Goal: Task Accomplishment & Management: Manage account settings

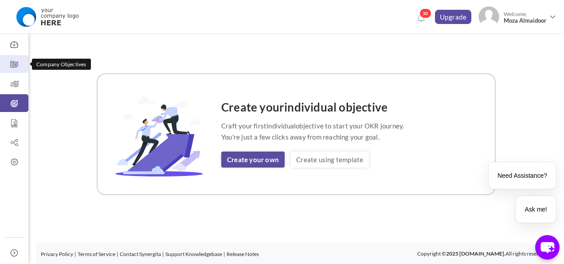
click at [15, 68] on icon at bounding box center [14, 64] width 28 height 9
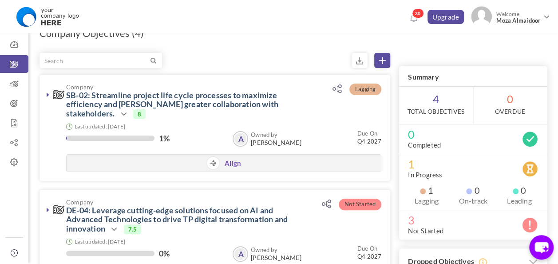
scroll to position [16, 0]
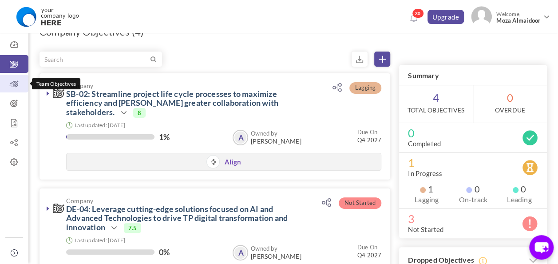
click at [16, 85] on icon at bounding box center [14, 83] width 28 height 9
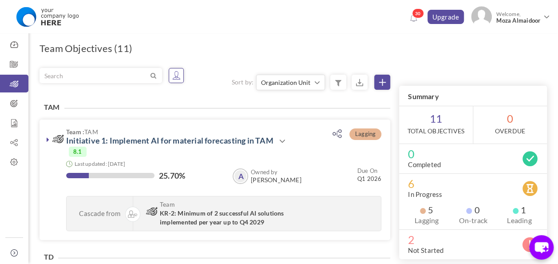
click at [174, 79] on icon at bounding box center [176, 75] width 9 height 9
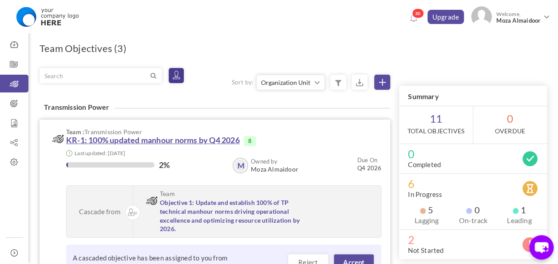
click at [151, 135] on link "KR-1: 100% updated manhour norms by Q4 2026" at bounding box center [152, 140] width 173 height 10
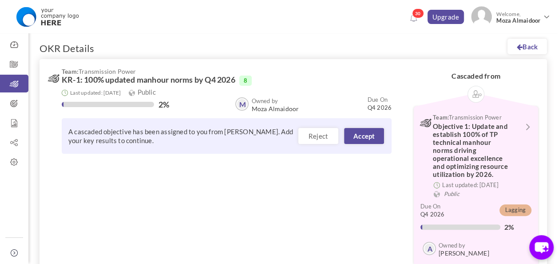
click at [125, 77] on span "KR-1: 100% updated manhour norms by Q4 2026" at bounding box center [148, 79] width 173 height 9
click at [269, 94] on div "Last updated: 01-Sep-2025 Public" at bounding box center [227, 92] width 330 height 8
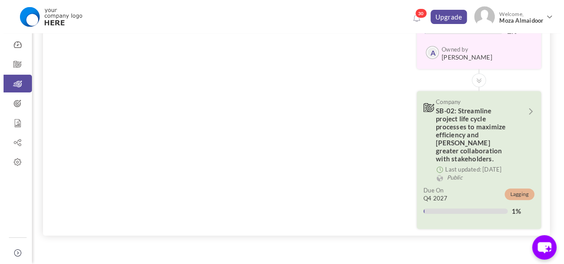
scroll to position [197, 0]
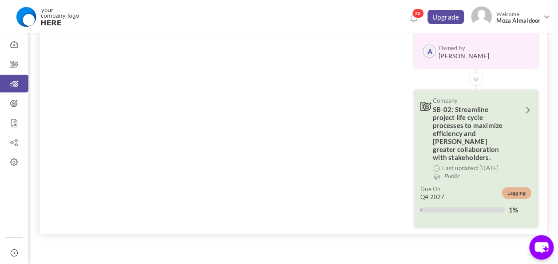
click at [527, 108] on icon at bounding box center [527, 110] width 12 height 8
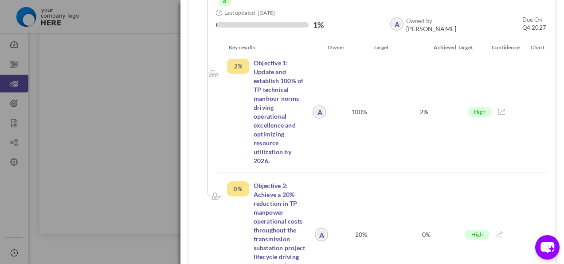
scroll to position [65, 0]
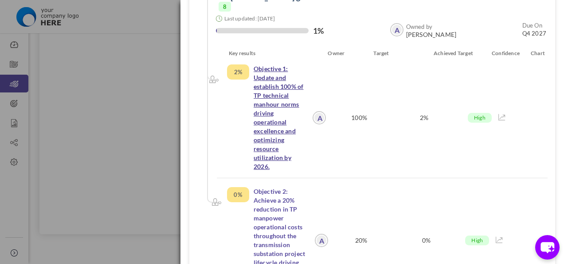
click at [263, 133] on link "Objective 1: Update and establish 100% of TP technical manhour norms driving op…" at bounding box center [279, 117] width 50 height 105
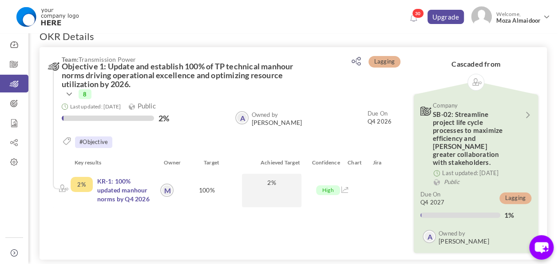
scroll to position [9, 0]
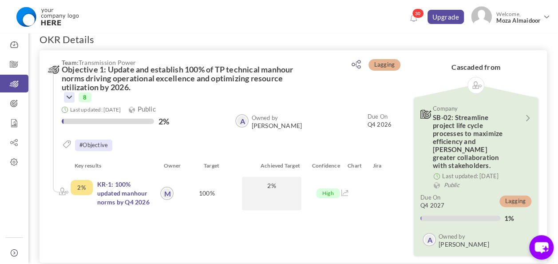
click at [72, 97] on icon at bounding box center [69, 97] width 11 height 11
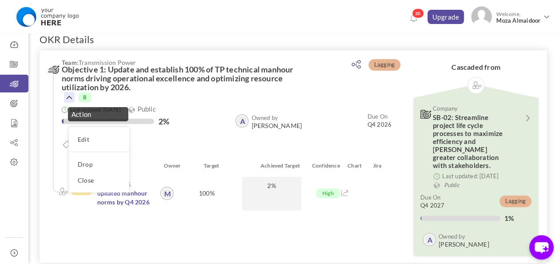
click at [223, 96] on h3 "Team: Transmission Power Objective 1: Update and establish 100% of TP technical…" at bounding box center [182, 80] width 268 height 43
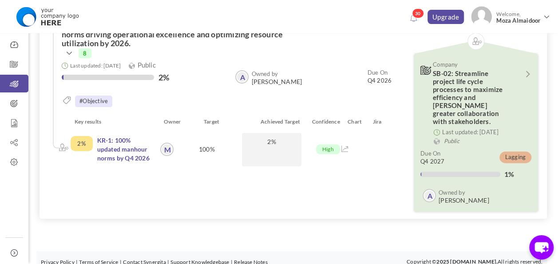
scroll to position [0, 0]
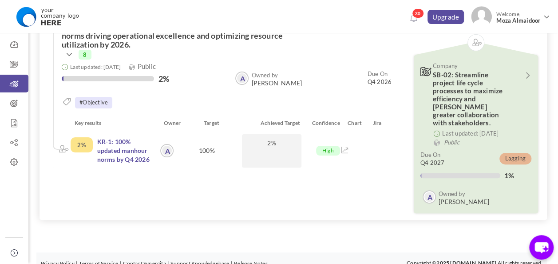
scroll to position [52, 0]
click at [13, 65] on icon at bounding box center [14, 64] width 28 height 9
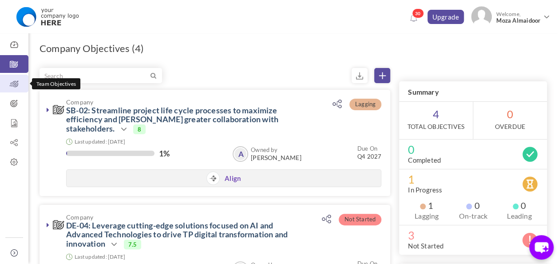
click at [13, 83] on icon at bounding box center [14, 83] width 28 height 9
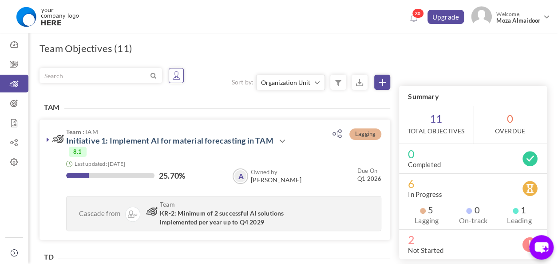
click at [173, 75] on icon at bounding box center [176, 75] width 9 height 9
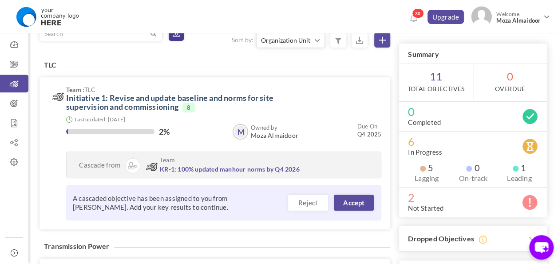
scroll to position [47, 0]
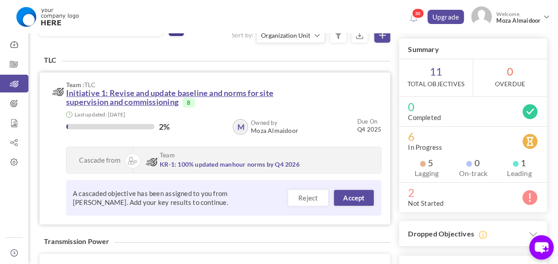
click at [159, 91] on link "Initiative 1: Revise and update baseline and norms for site supervision and com…" at bounding box center [169, 97] width 207 height 19
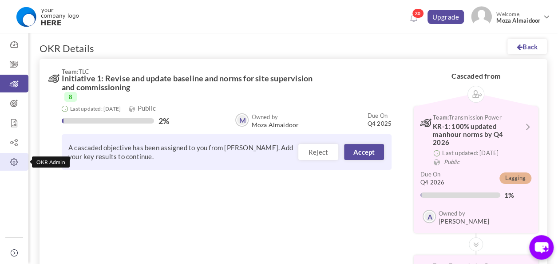
click at [8, 161] on icon at bounding box center [14, 161] width 28 height 9
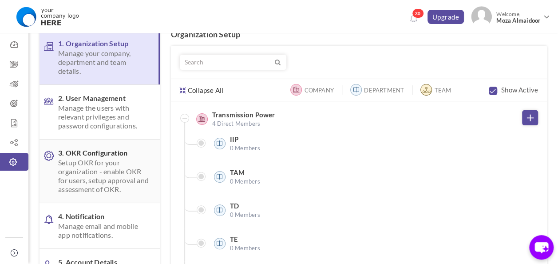
scroll to position [44, 0]
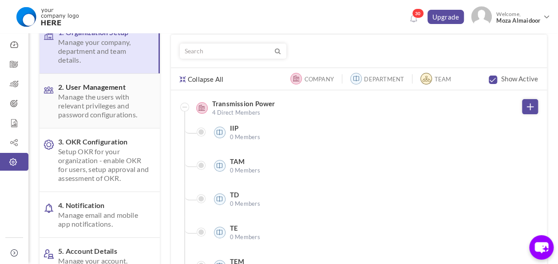
click at [94, 114] on span "Manage the users with relevant privileges and password configurations." at bounding box center [104, 105] width 92 height 27
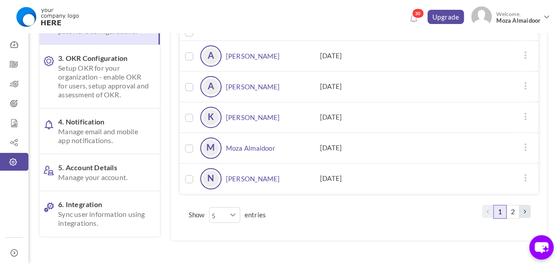
scroll to position [51, 0]
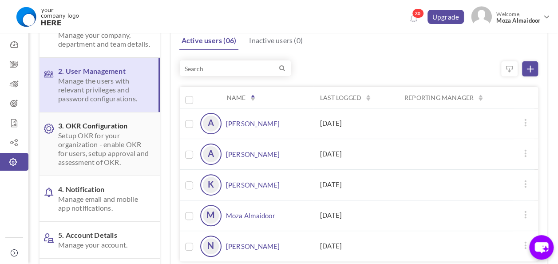
click at [100, 166] on span "Setup OKR for your organization - enable OKR for users, setup approval and asse…" at bounding box center [104, 148] width 92 height 35
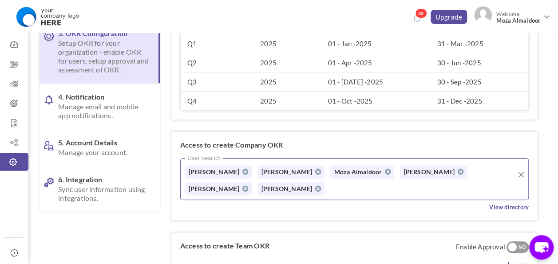
scroll to position [165, 0]
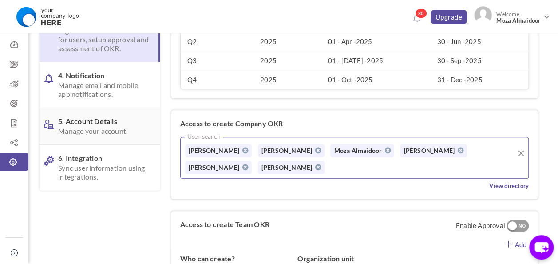
click at [82, 135] on span "Manage your account." at bounding box center [104, 130] width 92 height 9
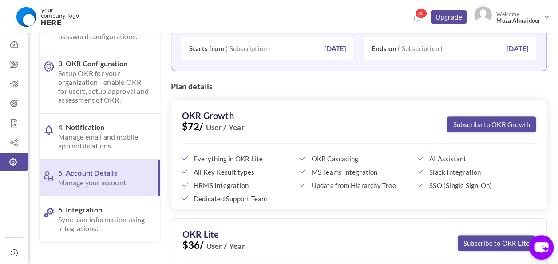
scroll to position [158, 0]
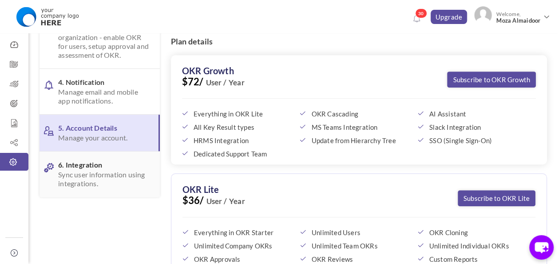
click at [100, 185] on span "Sync user information using integrations." at bounding box center [104, 179] width 92 height 18
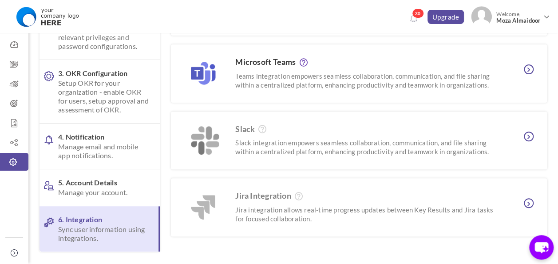
scroll to position [112, 0]
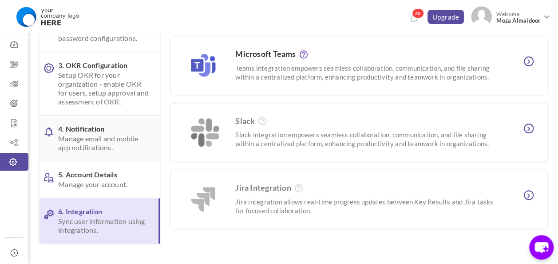
click at [108, 147] on span "Manage email and mobile app notifications." at bounding box center [104, 143] width 92 height 18
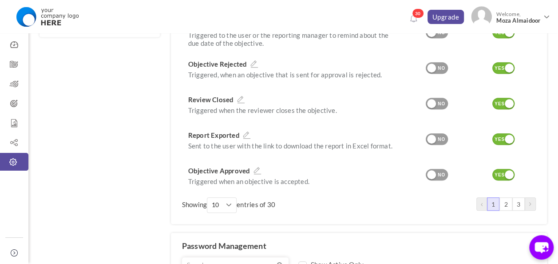
scroll to position [307, 0]
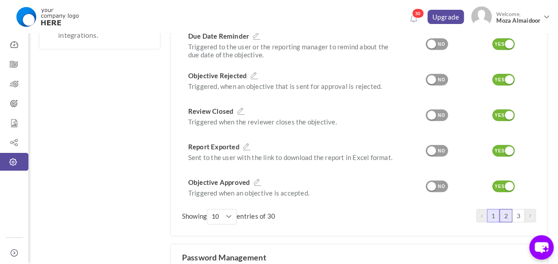
click at [506, 216] on link "2" at bounding box center [505, 215] width 12 height 13
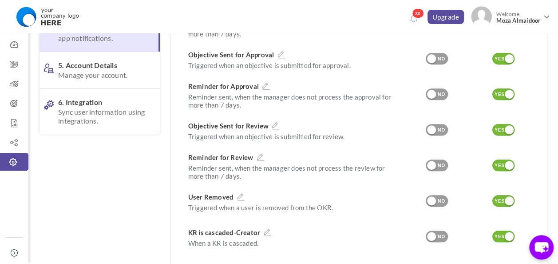
scroll to position [0, 0]
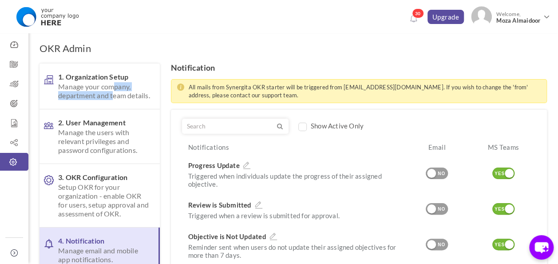
click at [112, 91] on span "Manage your company, department and team details." at bounding box center [104, 91] width 92 height 18
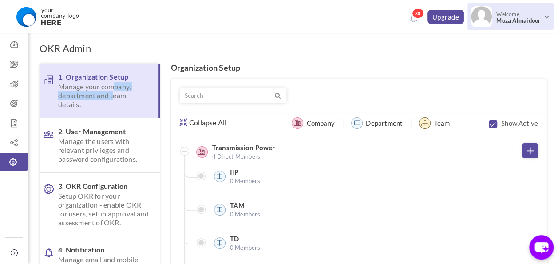
click at [521, 18] on span "Moza Almaidoor" at bounding box center [518, 20] width 44 height 7
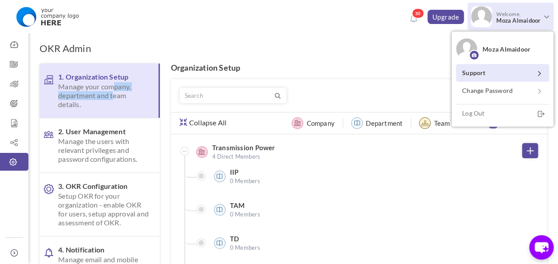
click at [539, 73] on icon at bounding box center [539, 73] width 3 height 9
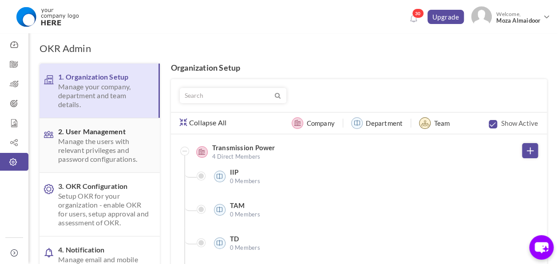
click at [126, 134] on span "2. User Management Manage the users with relevant privileges and password confi…" at bounding box center [104, 145] width 92 height 36
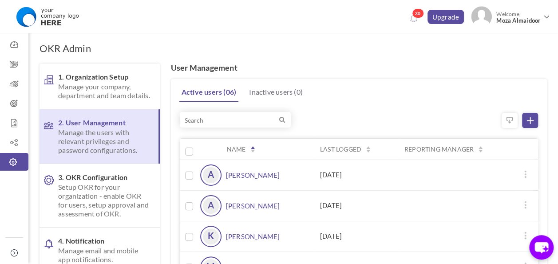
click at [243, 176] on link "Ali Rajab" at bounding box center [253, 174] width 54 height 21
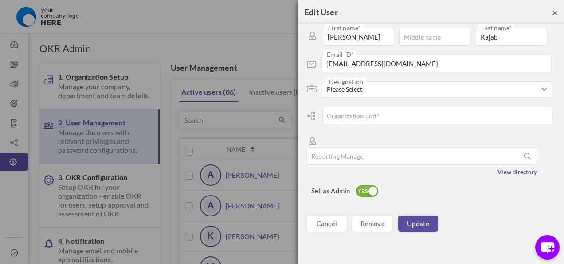
click at [555, 12] on span "×" at bounding box center [554, 12] width 5 height 11
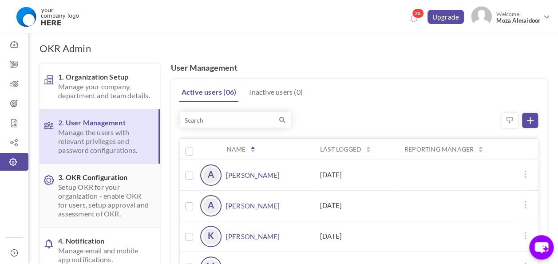
click at [83, 201] on span "Setup OKR for your organization - enable OKR for users, setup approval and asse…" at bounding box center [104, 199] width 92 height 35
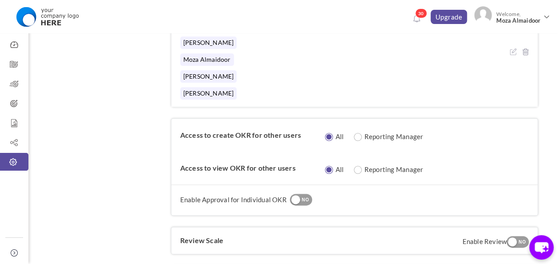
scroll to position [451, 0]
click at [511, 238] on div at bounding box center [512, 242] width 9 height 9
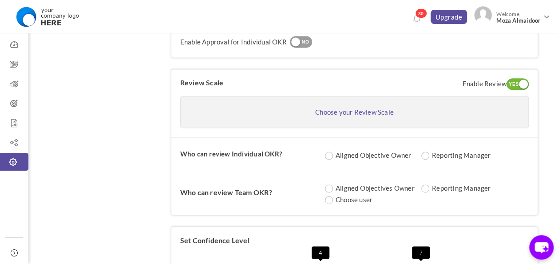
scroll to position [545, 0]
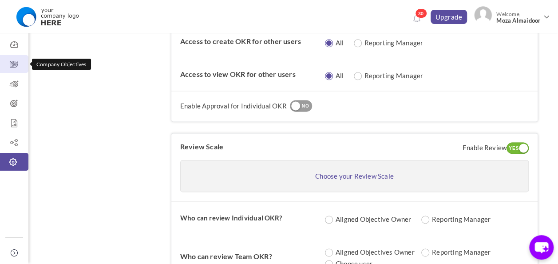
click at [15, 65] on icon at bounding box center [14, 64] width 28 height 9
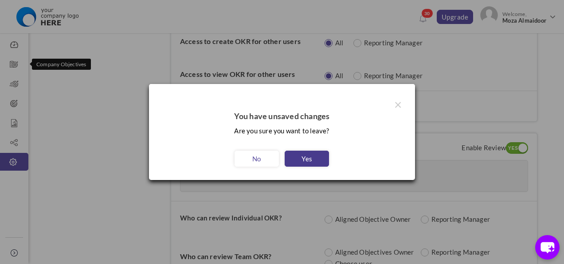
click at [305, 157] on link "Yes" at bounding box center [307, 158] width 44 height 16
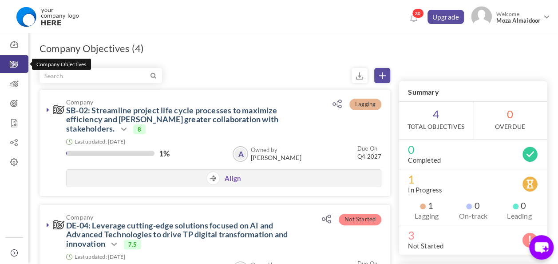
click at [14, 67] on icon at bounding box center [14, 64] width 28 height 9
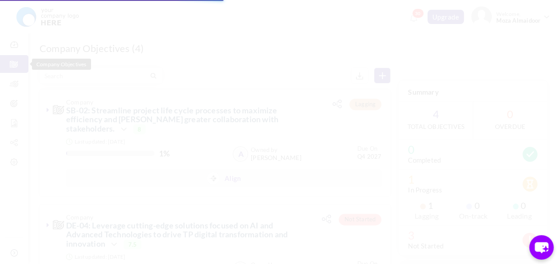
click at [17, 87] on body "Trial Extended! Subscribe to continue using all the features. 30 Upgrade Upgrad…" at bounding box center [279, 132] width 558 height 264
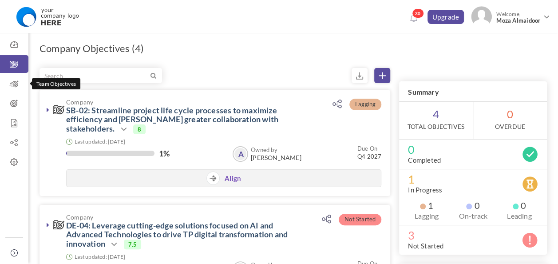
click at [17, 87] on icon at bounding box center [14, 83] width 28 height 9
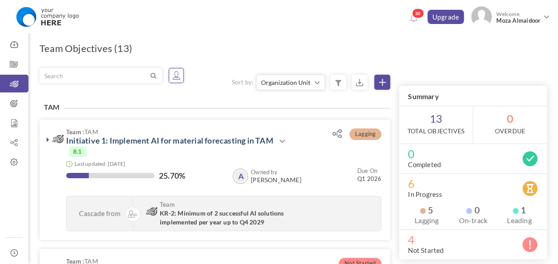
click at [178, 75] on icon at bounding box center [176, 75] width 9 height 9
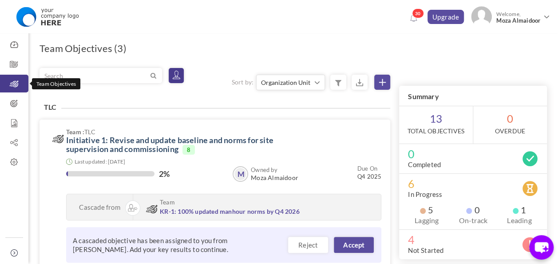
click at [15, 89] on link "Team Objectives" at bounding box center [14, 84] width 28 height 18
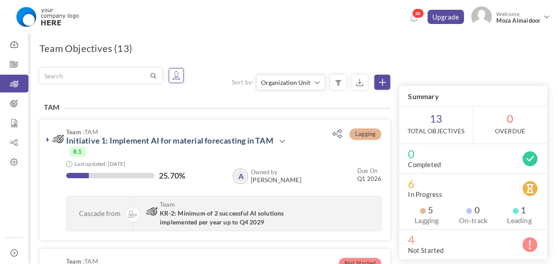
click at [175, 80] on link at bounding box center [176, 75] width 15 height 15
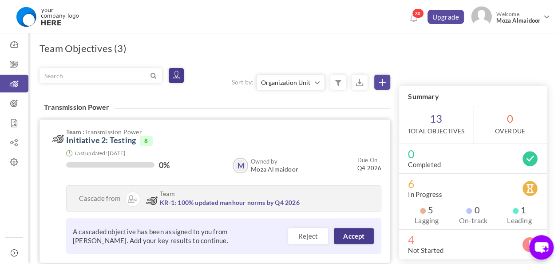
click at [357, 228] on link "Accept" at bounding box center [354, 236] width 40 height 16
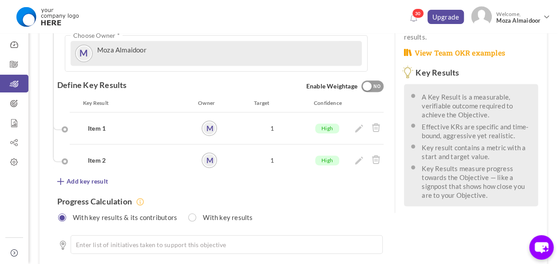
scroll to position [275, 0]
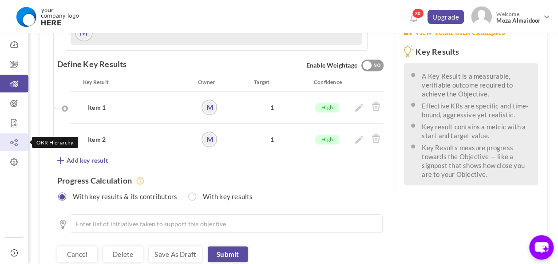
click at [14, 146] on icon at bounding box center [14, 142] width 28 height 9
click at [234, 246] on link "Submit" at bounding box center [228, 254] width 40 height 16
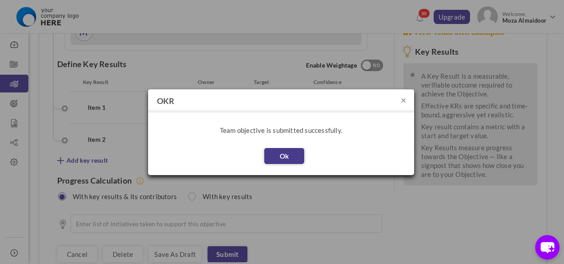
click at [294, 157] on button "Ok" at bounding box center [284, 156] width 40 height 16
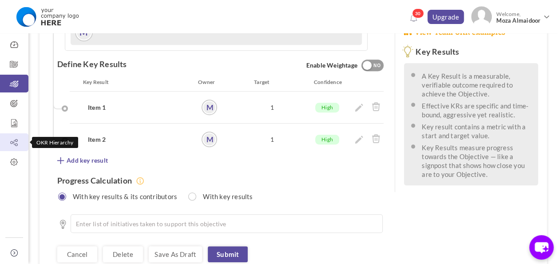
click at [15, 145] on icon at bounding box center [14, 142] width 28 height 9
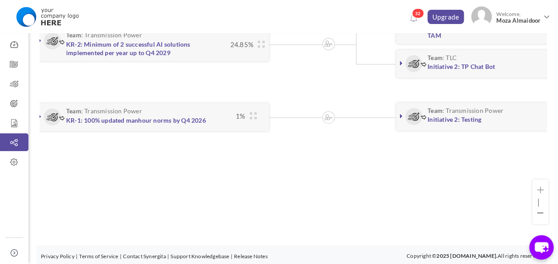
scroll to position [0, 813]
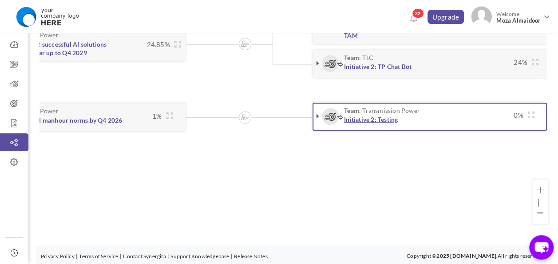
click at [378, 121] on link "Initiative 2: Testing" at bounding box center [371, 119] width 54 height 8
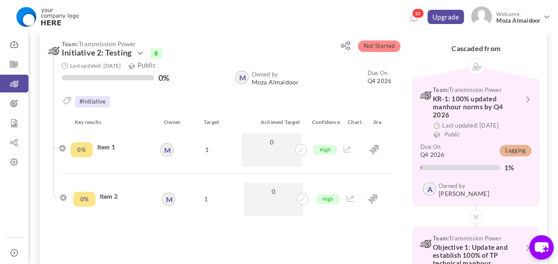
scroll to position [27, 0]
click at [16, 144] on icon at bounding box center [14, 142] width 28 height 9
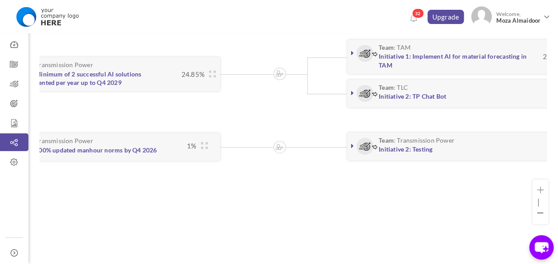
scroll to position [0, 813]
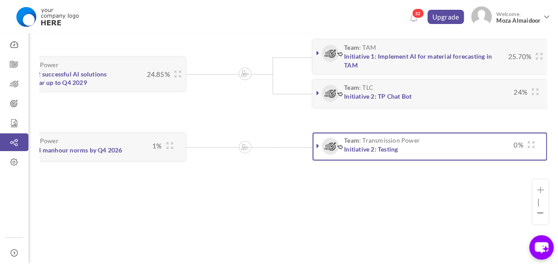
click at [317, 144] on icon at bounding box center [317, 145] width 3 height 7
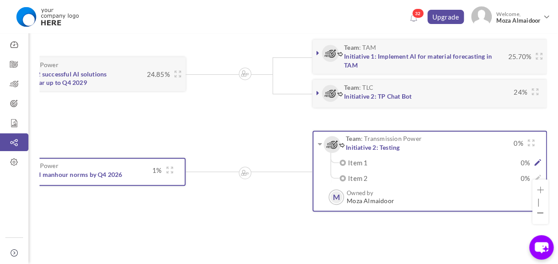
click at [539, 161] on icon at bounding box center [537, 162] width 7 height 7
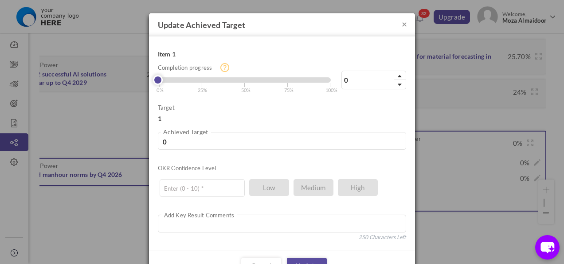
type input "2"
type input "0.02"
type input "4"
type input "0.04"
type input "8"
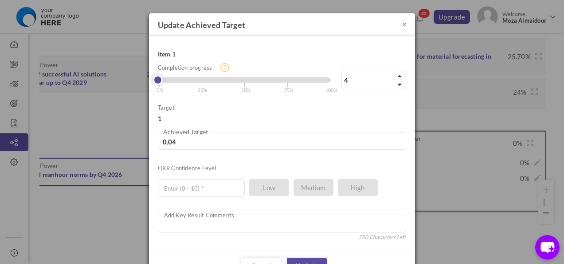
type input "0.08"
type input "11"
type input "0.11"
type input "13"
type input "0.13"
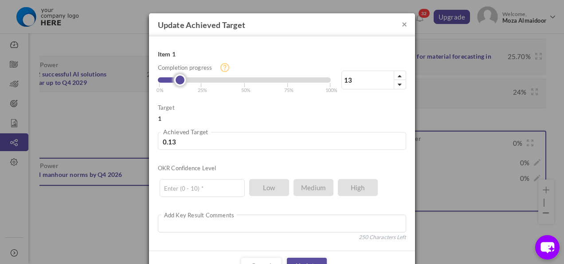
type input "15"
type input "0.15"
type input "16"
type input "0.16"
type input "20"
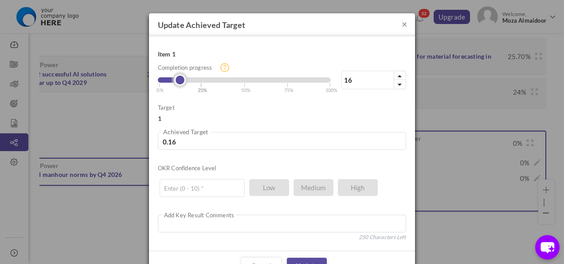
type input "0.2"
type input "21"
type input "0.21"
type input "22"
type input "0.22"
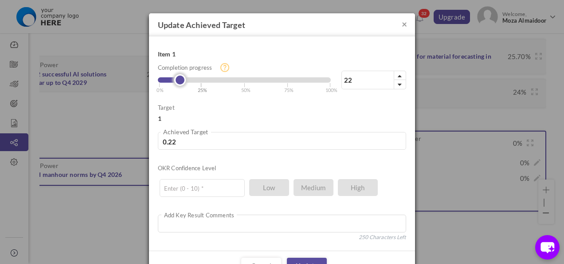
type input "23"
type input "0.23"
type input "24"
type input "0.24"
type input "25"
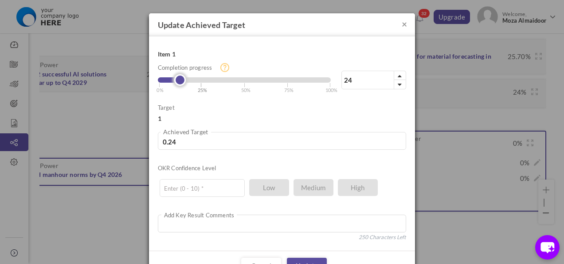
type input "0.25"
type input "26"
type input "0.26"
drag, startPoint x: 156, startPoint y: 81, endPoint x: 202, endPoint y: 88, distance: 47.1
click at [202, 88] on div "26% Completion progress 26 Reached maximum limit | 0% | 25% | 50% | 75% | 100%" at bounding box center [282, 69] width 248 height 48
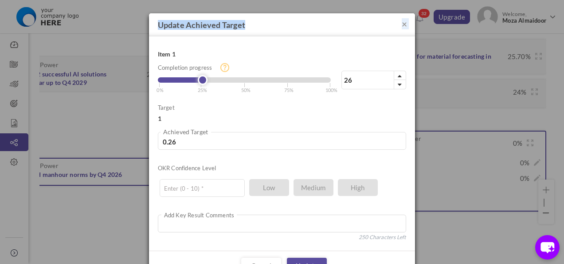
drag, startPoint x: 350, startPoint y: 22, endPoint x: 310, endPoint y: 5, distance: 42.9
click at [310, 5] on div "× Update Achieved Target Item 1 26% Completion progress 26 Reached maximum limit" at bounding box center [282, 132] width 564 height 264
click at [292, 261] on link "Update" at bounding box center [307, 265] width 40 height 16
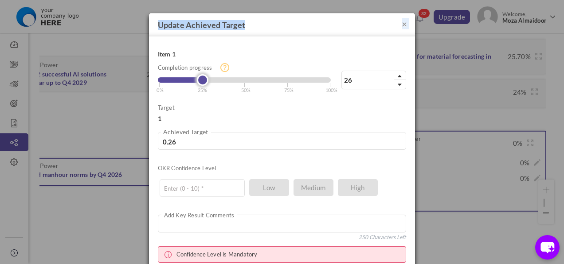
type input "25"
type input "0.25"
type input "23"
type input "0.23"
type input "18"
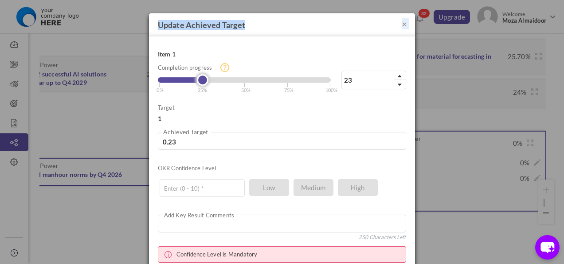
type input "0.18"
type input "14"
type input "0.14"
type input "10"
type input "0.1"
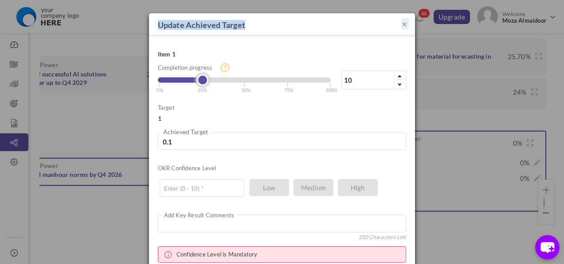
type input "7"
type input "0.07"
type input "5"
type input "0.05"
type input "3"
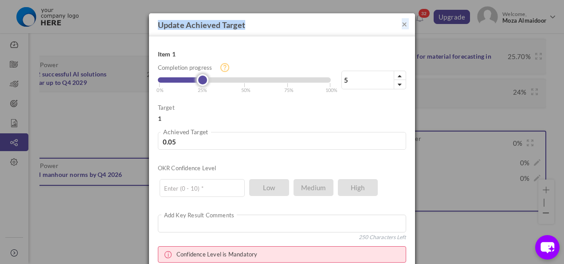
type input "0.03"
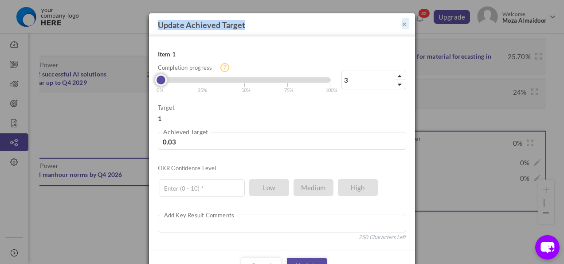
type input "2"
type input "0.02"
type input "1"
type input "0.01"
type input "0"
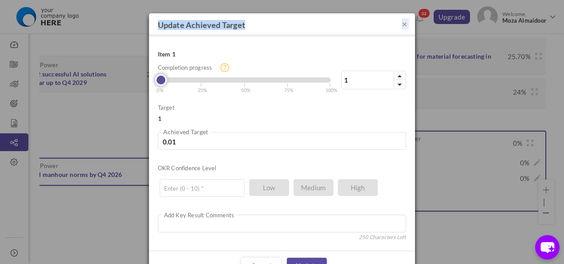
type input "0"
drag, startPoint x: 200, startPoint y: 79, endPoint x: 151, endPoint y: 81, distance: 48.4
click at [155, 81] on link at bounding box center [161, 80] width 12 height 12
click at [402, 23] on button "×" at bounding box center [404, 23] width 5 height 9
type input "26"
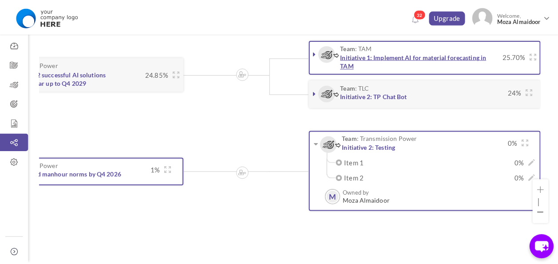
scroll to position [0, 806]
